Goal: Obtain resource: Download file/media

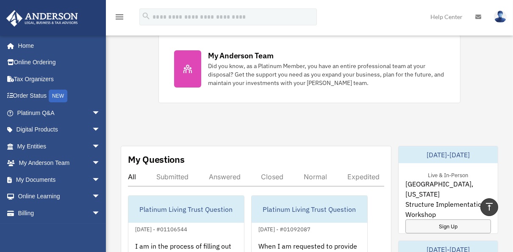
scroll to position [371, 0]
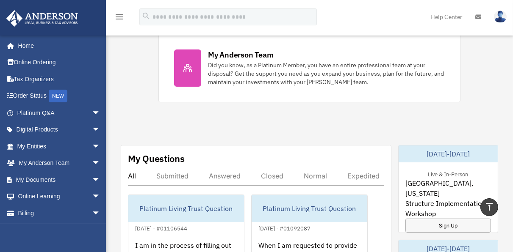
click at [499, 14] on img at bounding box center [499, 17] width 13 height 12
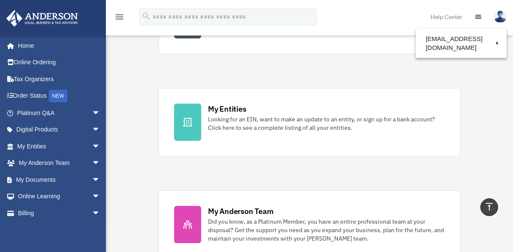
scroll to position [215, 0]
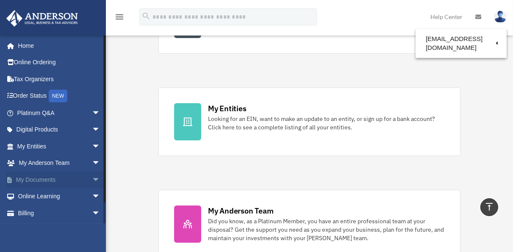
click at [92, 176] on span "arrow_drop_down" at bounding box center [100, 179] width 17 height 17
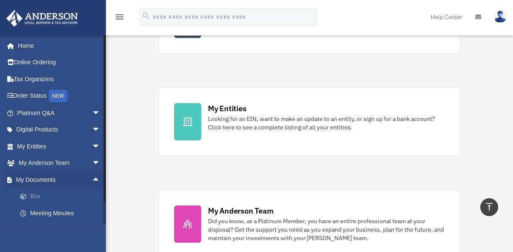
click at [31, 193] on link "Box" at bounding box center [62, 196] width 101 height 17
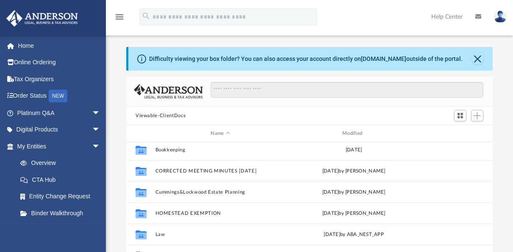
scroll to position [3, 0]
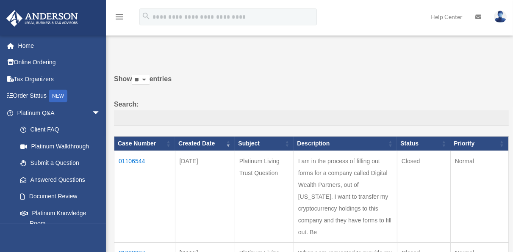
scroll to position [2, 0]
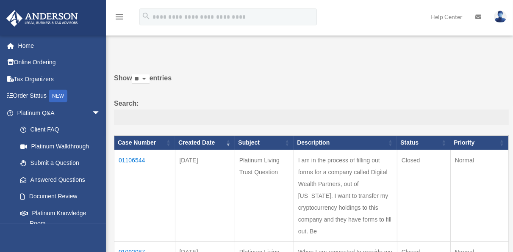
click at [134, 156] on td "01106544" at bounding box center [144, 196] width 61 height 92
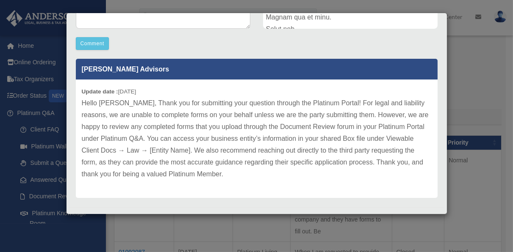
scroll to position [235, 0]
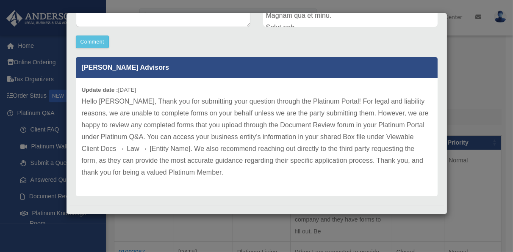
click at [52, 42] on div "Case Detail × Platinum Living Trust Question Case Number 01106544 Created Date …" at bounding box center [256, 126] width 513 height 252
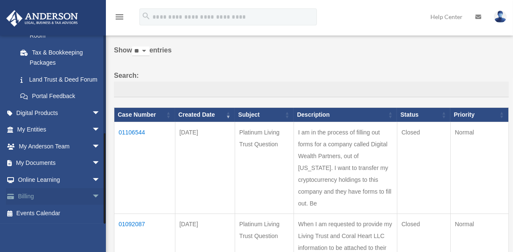
scroll to position [32, 0]
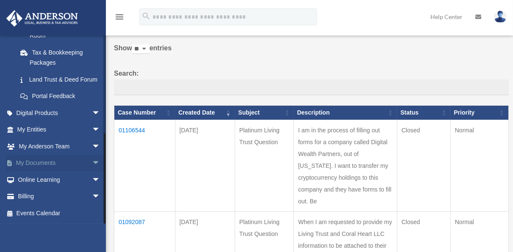
click at [92, 158] on span "arrow_drop_down" at bounding box center [100, 163] width 17 height 17
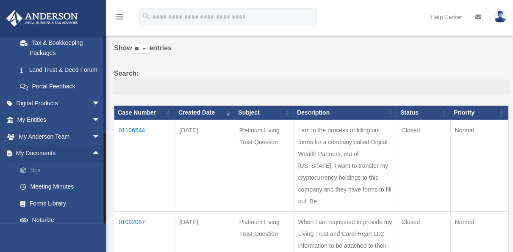
click at [33, 178] on link "Box" at bounding box center [62, 170] width 101 height 17
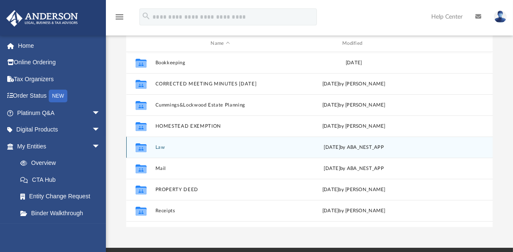
scroll to position [89, 0]
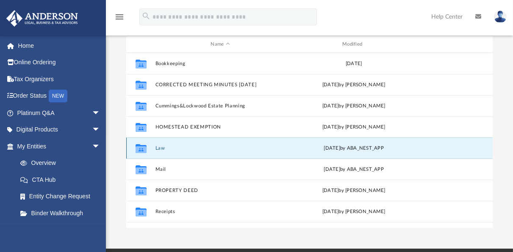
click at [162, 146] on button "Law" at bounding box center [220, 149] width 130 height 6
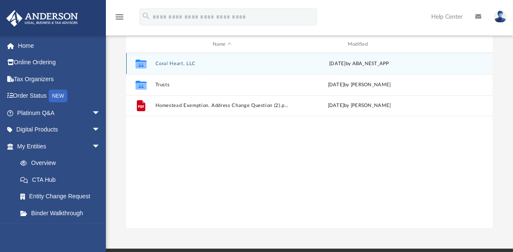
click at [185, 61] on button "Coral Heart, LLC" at bounding box center [221, 64] width 133 height 6
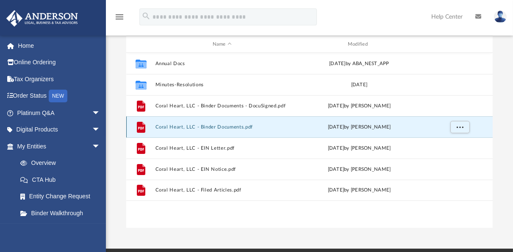
click at [226, 124] on button "Coral Heart, LLC - Binder Documents.pdf" at bounding box center [221, 127] width 133 height 6
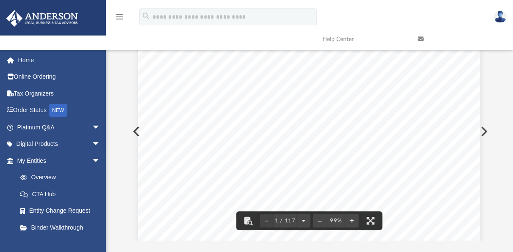
scroll to position [0, 0]
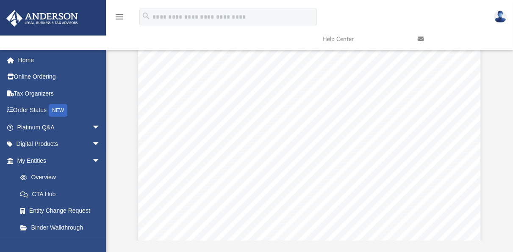
drag, startPoint x: 365, startPoint y: 105, endPoint x: 286, endPoint y: 66, distance: 88.2
click at [369, 109] on div "August 10, 2023 Alan Brett Griffith 4501 Pilgrims Way East Estero, FL 33928 Re:…" at bounding box center [309, 250] width 342 height 443
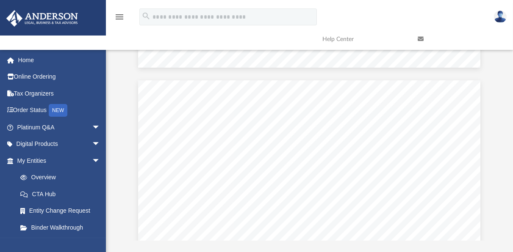
scroll to position [606, 0]
click at [204, 58] on div "Coral Heart, LLC Coral Heart, LLC a Wyoming Limited Liability Company Employer …" at bounding box center [309, 100] width 342 height 443
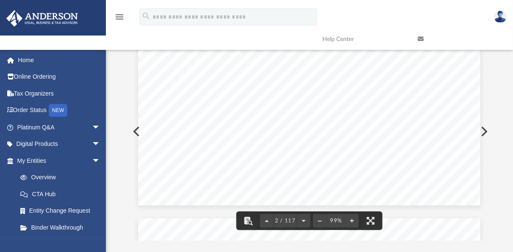
scroll to position [808, 0]
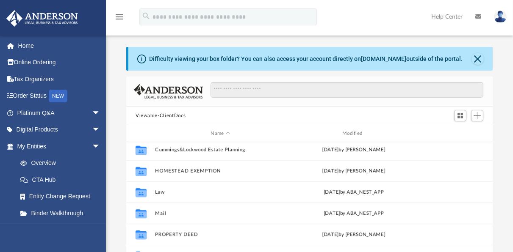
scroll to position [47, 0]
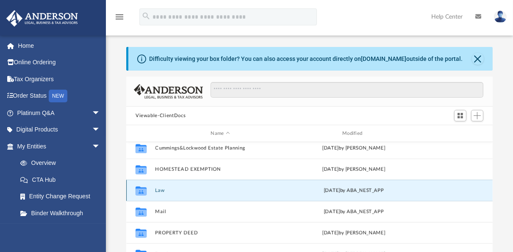
click at [161, 188] on button "Law" at bounding box center [220, 191] width 130 height 6
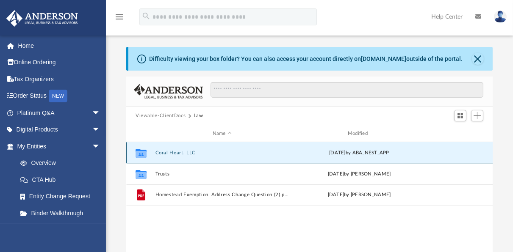
click at [188, 150] on button "Coral Heart, LLC" at bounding box center [221, 153] width 133 height 6
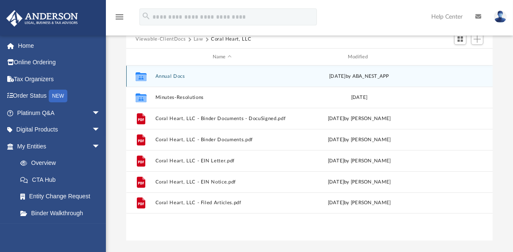
scroll to position [77, 0]
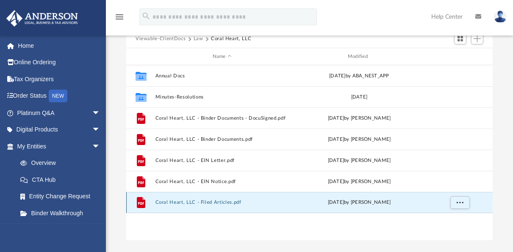
click at [211, 200] on button "Coral Heart, LLC - Filed Articles.pdf" at bounding box center [221, 203] width 133 height 6
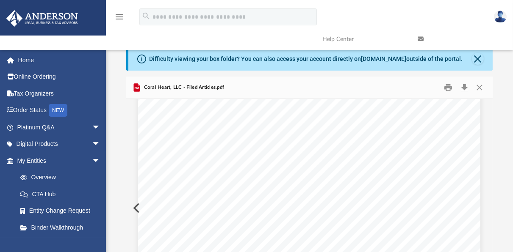
scroll to position [70, 0]
click at [447, 85] on button "Print" at bounding box center [448, 87] width 17 height 13
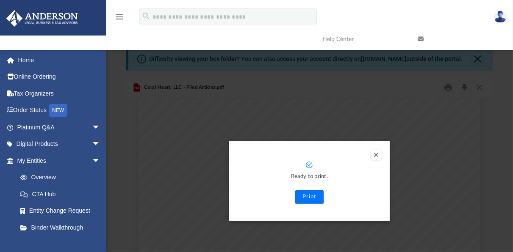
click at [309, 196] on button "Print" at bounding box center [309, 197] width 28 height 14
